Goal: Transaction & Acquisition: Purchase product/service

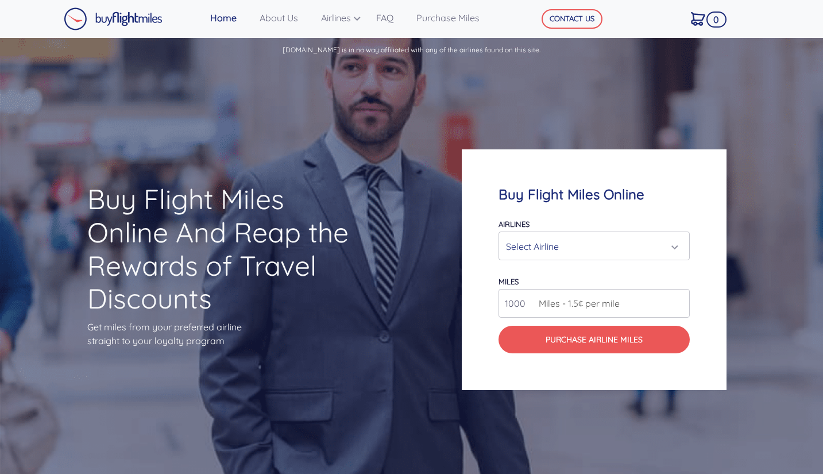
click at [608, 241] on div "Select Airline" at bounding box center [590, 246] width 169 height 22
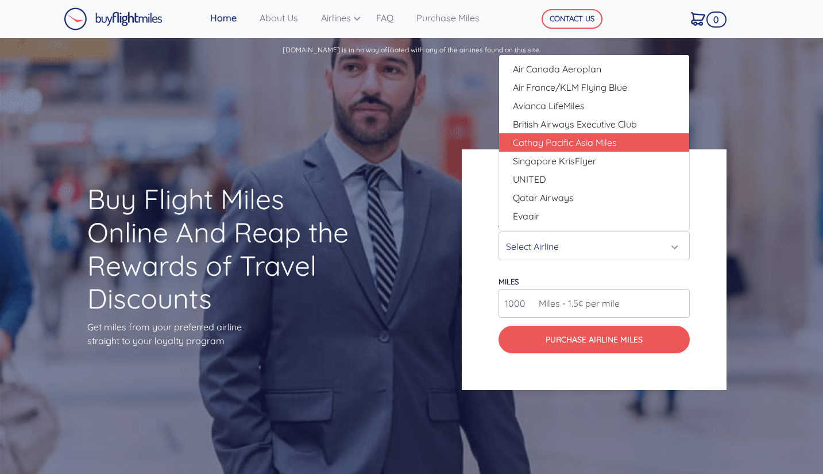
click at [626, 142] on link "Cathay Pacific Asia Miles" at bounding box center [594, 142] width 190 height 18
select select "Cathay Pacific Asia Miles"
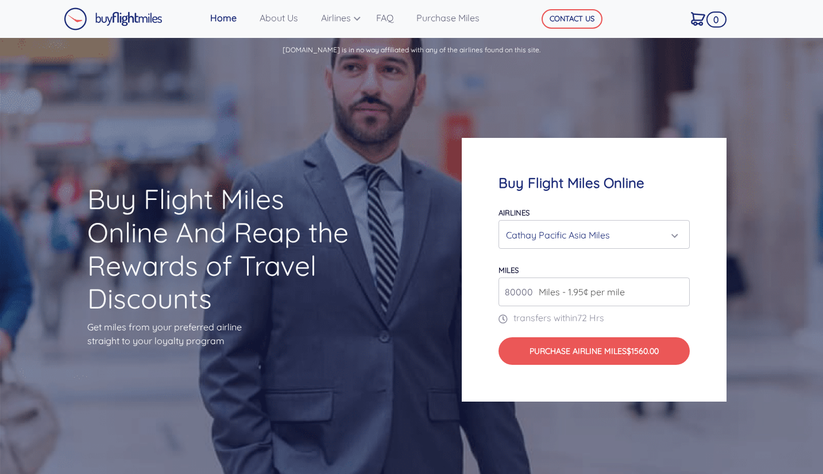
click at [678, 296] on input "80000" at bounding box center [594, 291] width 191 height 29
type input "81000"
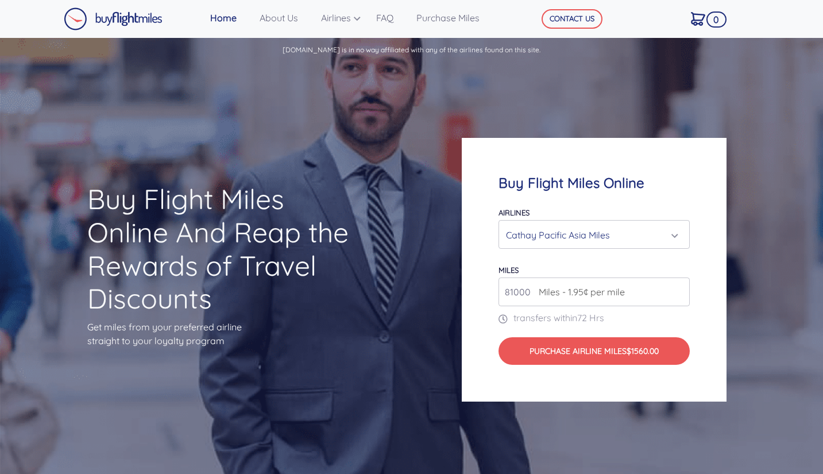
click at [678, 286] on input "81000" at bounding box center [594, 291] width 191 height 29
drag, startPoint x: 531, startPoint y: 290, endPoint x: 485, endPoint y: 300, distance: 47.0
click at [489, 294] on div "Buy Flight Miles Online Airlines Air Canada Aeroplan Air France/KLM Flying Blue…" at bounding box center [594, 270] width 265 height 264
click at [483, 302] on div "Buy Flight Miles Online Airlines Air Canada Aeroplan Air France/KLM Flying Blue…" at bounding box center [594, 270] width 265 height 264
drag, startPoint x: 529, startPoint y: 290, endPoint x: 486, endPoint y: 293, distance: 42.6
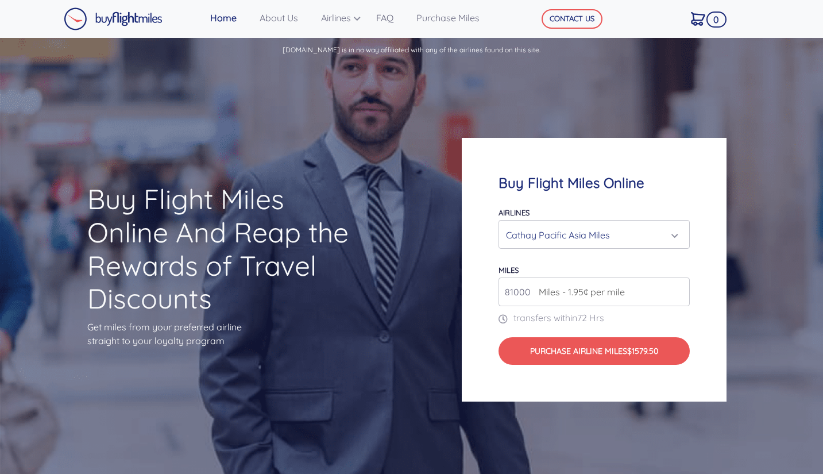
click at [486, 293] on div "Buy Flight Miles Online Airlines Air Canada Aeroplan Air France/KLM Flying Blue…" at bounding box center [594, 270] width 265 height 264
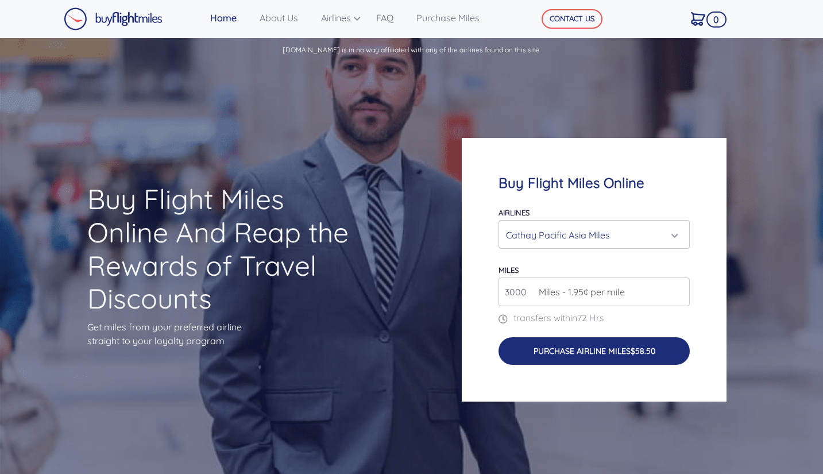
click at [602, 350] on button "Purchase Airline Miles $58.50" at bounding box center [594, 351] width 191 height 28
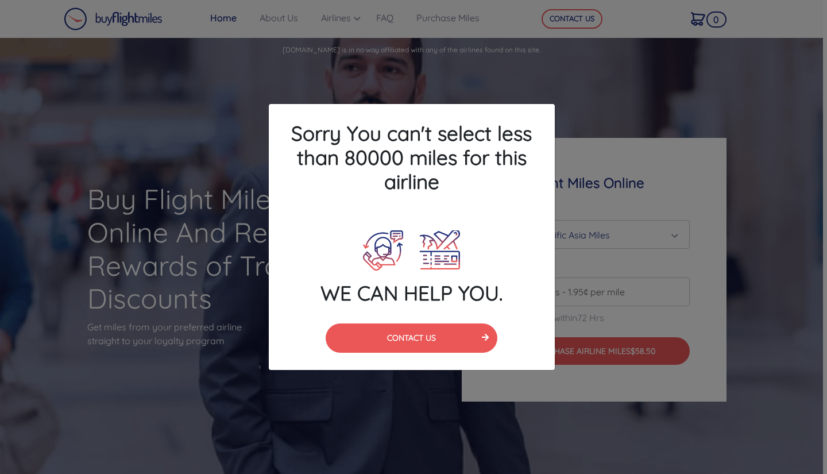
click at [223, 84] on div "Sorry You can't select less than 80000 miles for this airline WE CAN HELP YOU. …" at bounding box center [413, 237] width 827 height 474
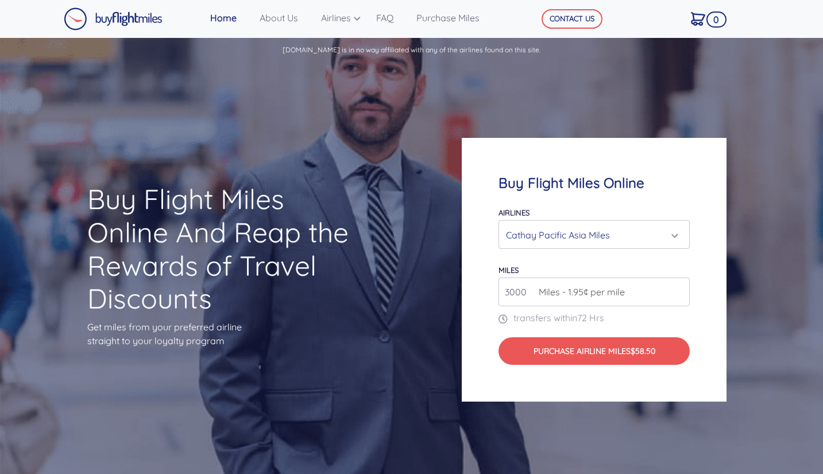
drag, startPoint x: 509, startPoint y: 288, endPoint x: 492, endPoint y: 291, distance: 18.0
click at [492, 291] on div "Buy Flight Miles Online Airlines Air Canada Aeroplan Air France/KLM Flying Blue…" at bounding box center [594, 270] width 265 height 264
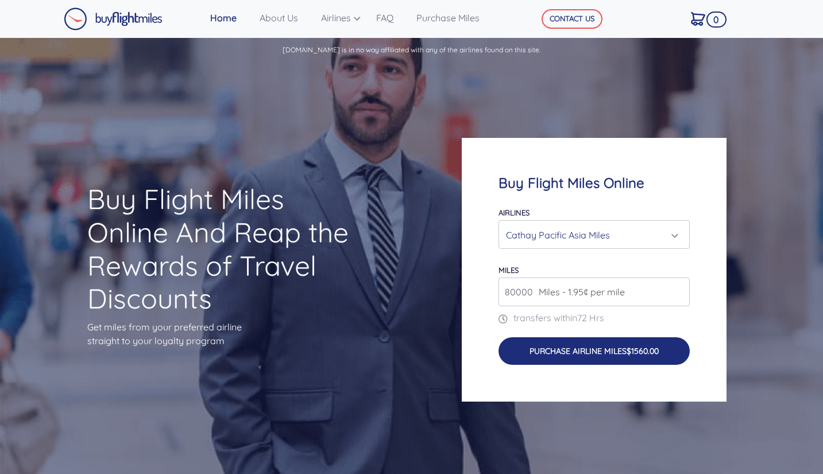
type input "80000"
click at [617, 353] on button "Purchase Airline Miles $1560.00" at bounding box center [594, 351] width 191 height 28
